Goal: Transaction & Acquisition: Purchase product/service

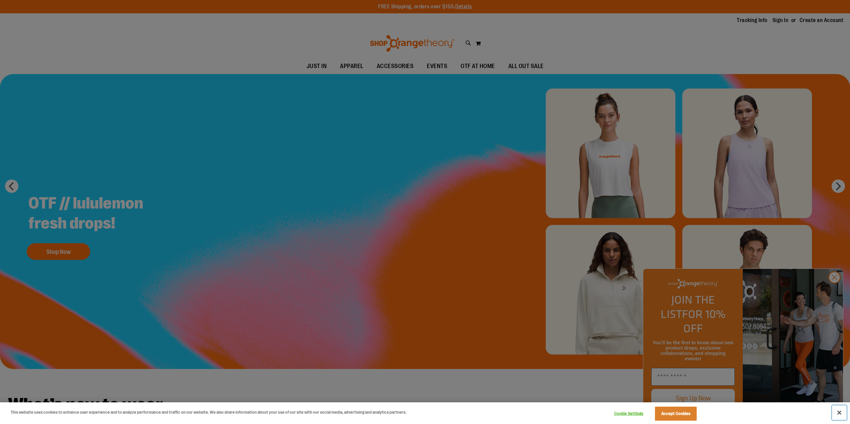
click at [840, 413] on button "Close" at bounding box center [839, 413] width 15 height 15
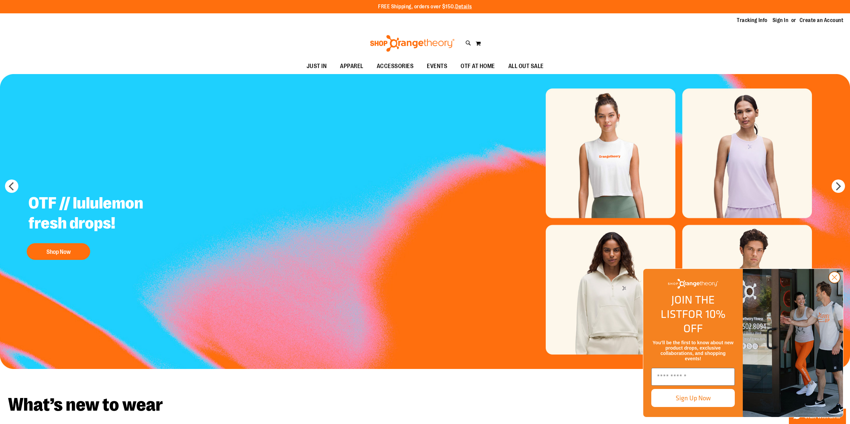
click at [834, 283] on circle "Close dialog" at bounding box center [834, 277] width 11 height 11
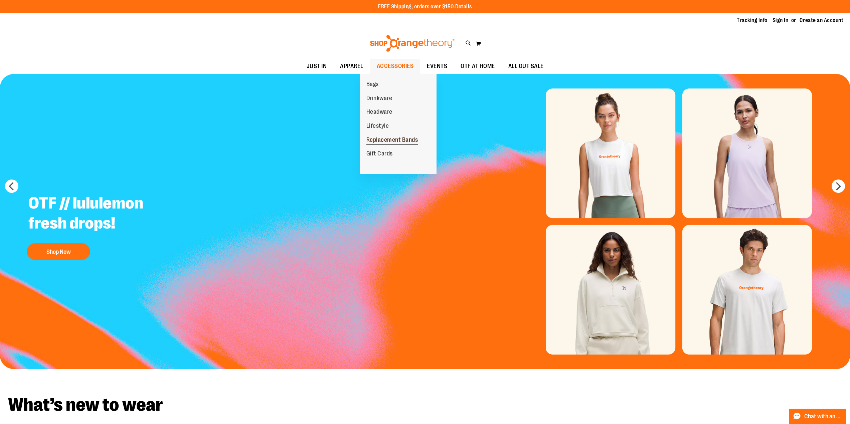
click at [415, 140] on span "Replacement Bands" at bounding box center [392, 141] width 52 height 8
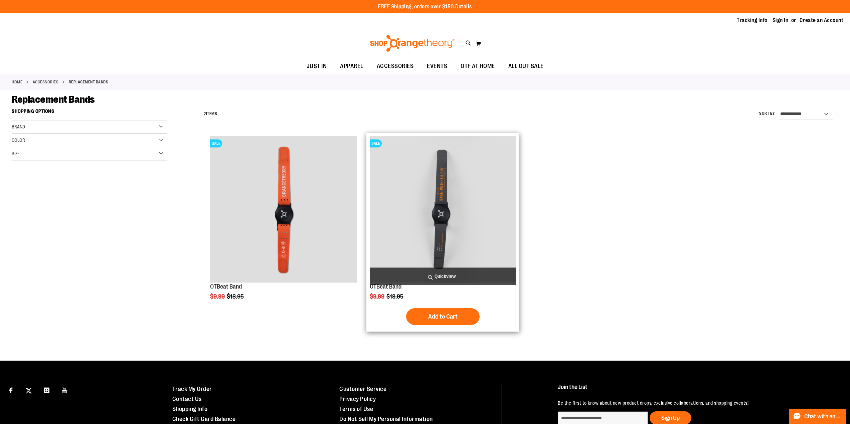
click at [438, 200] on img "product" at bounding box center [443, 209] width 146 height 146
